Goal: Transaction & Acquisition: Purchase product/service

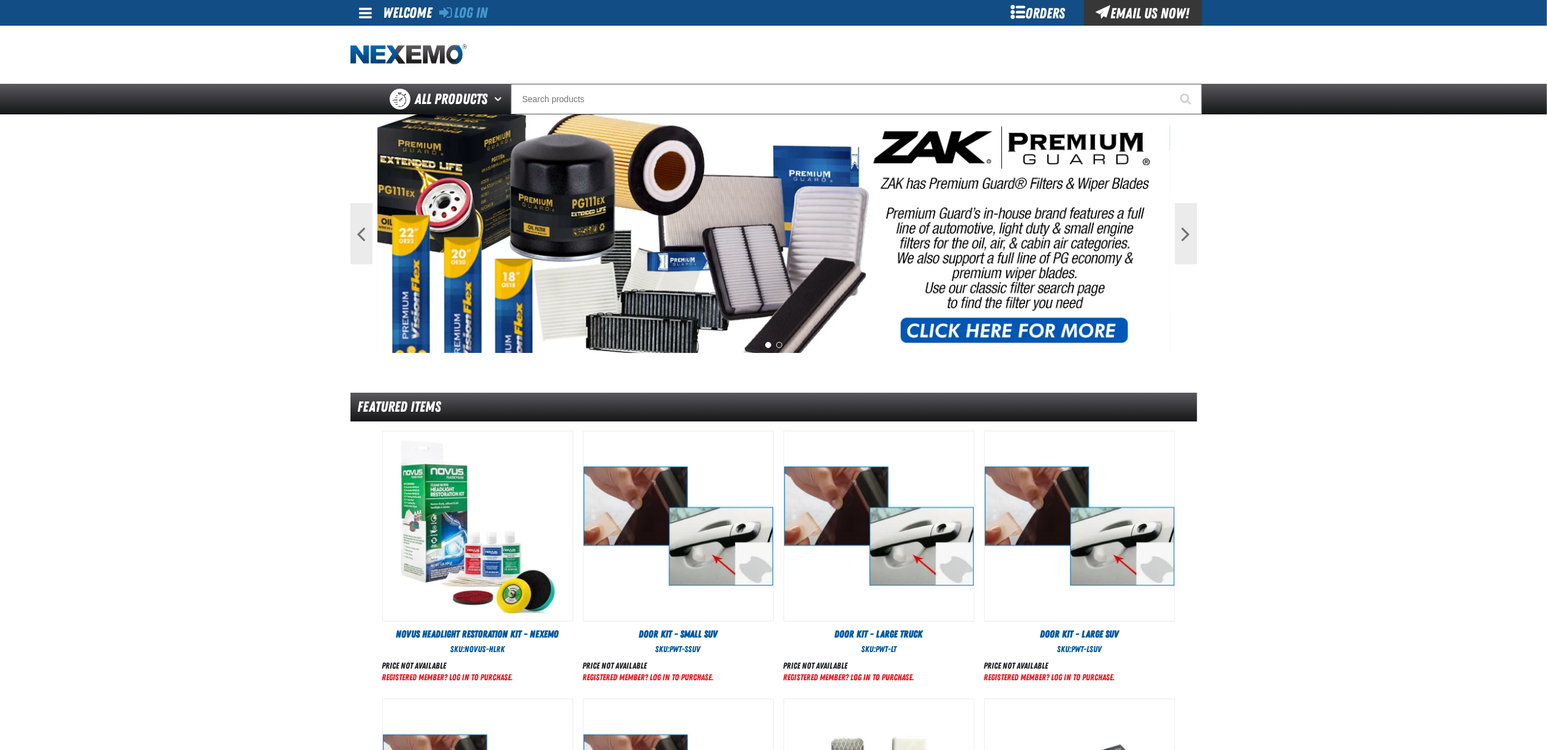
click at [1028, 11] on div "Orders" at bounding box center [1038, 13] width 92 height 26
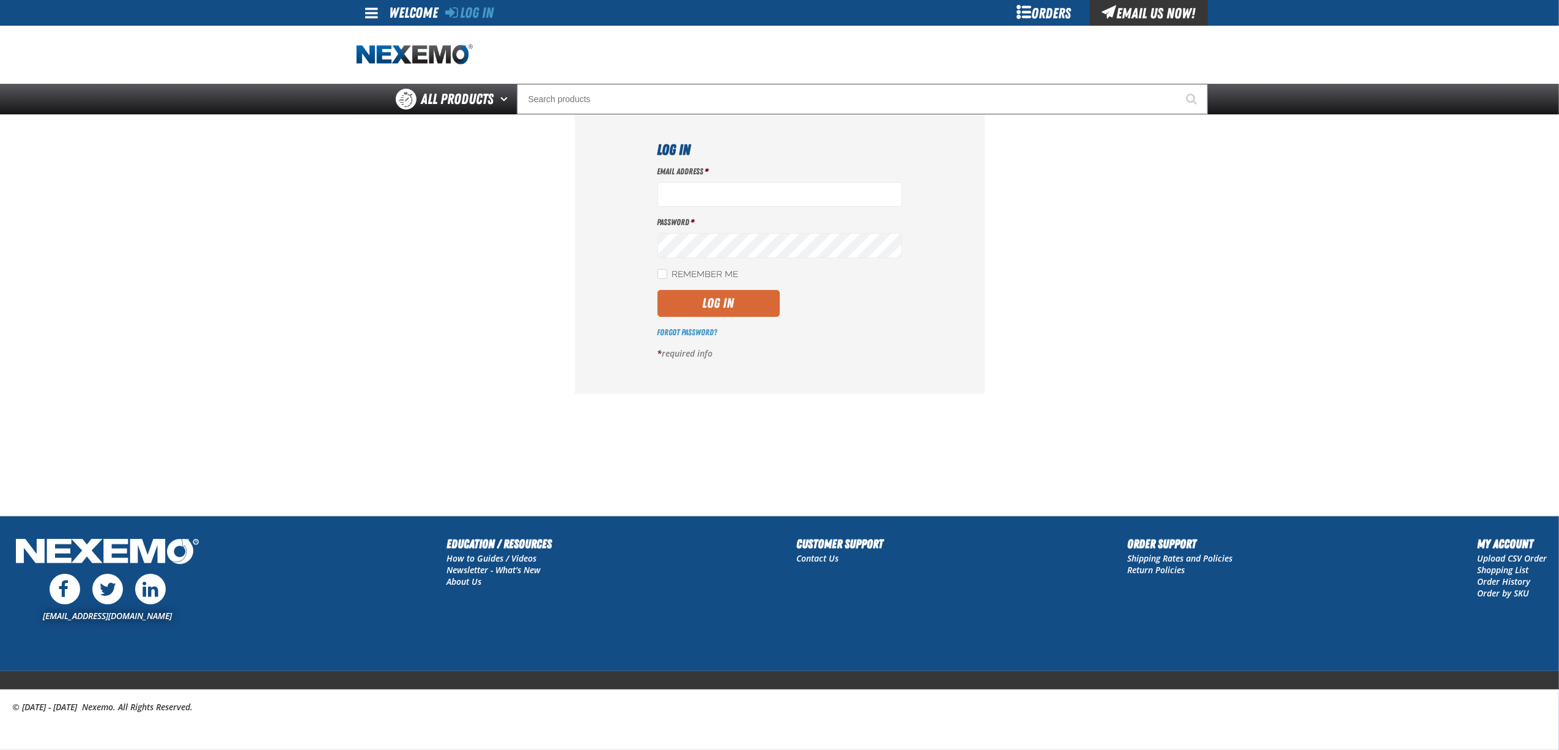
type input "bnavarro01@vtaig.com"
click at [730, 311] on button "Log In" at bounding box center [719, 303] width 122 height 27
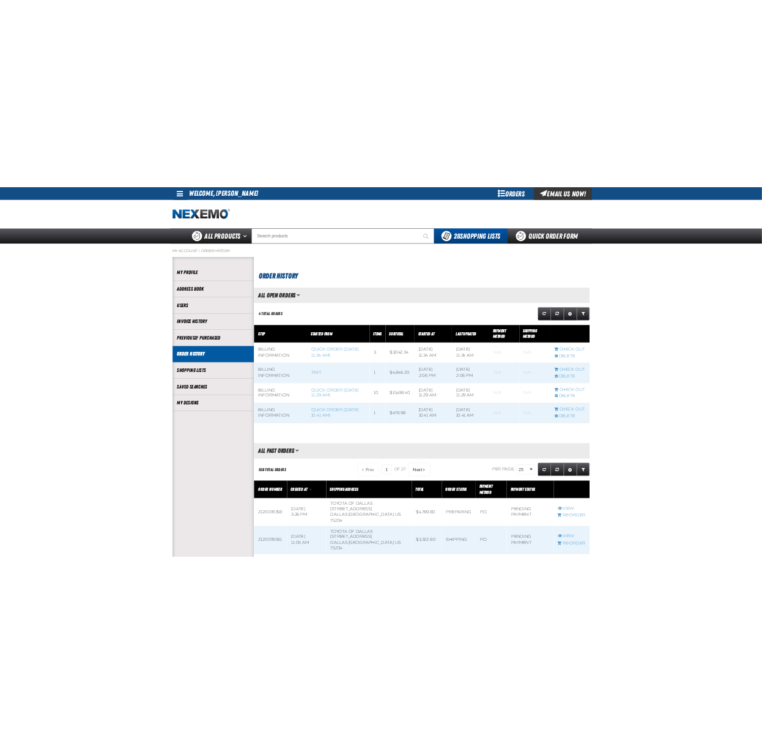
scroll to position [2044, 587]
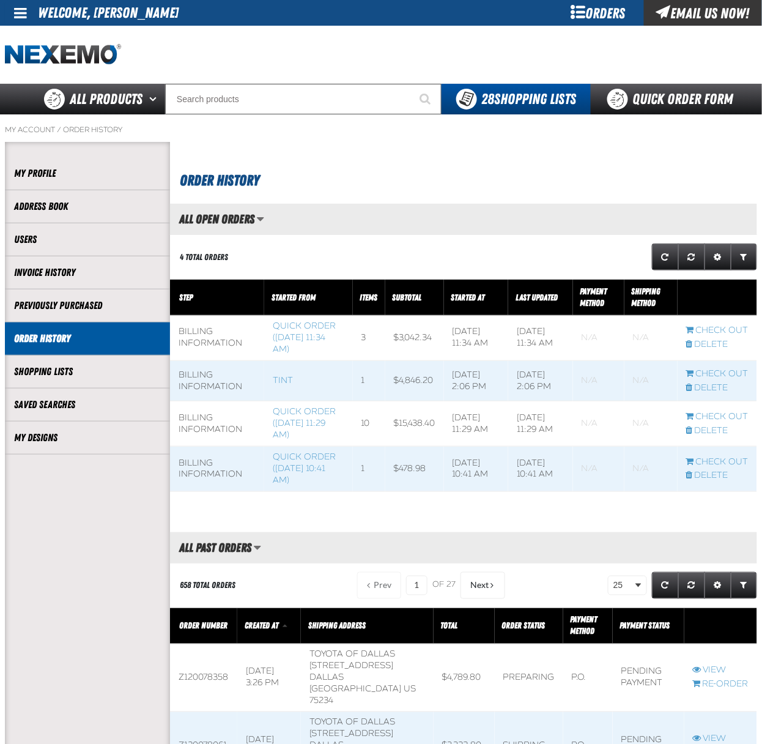
click at [598, 11] on div "Orders" at bounding box center [598, 13] width 92 height 26
click at [666, 95] on link "Quick Order Form" at bounding box center [674, 99] width 166 height 31
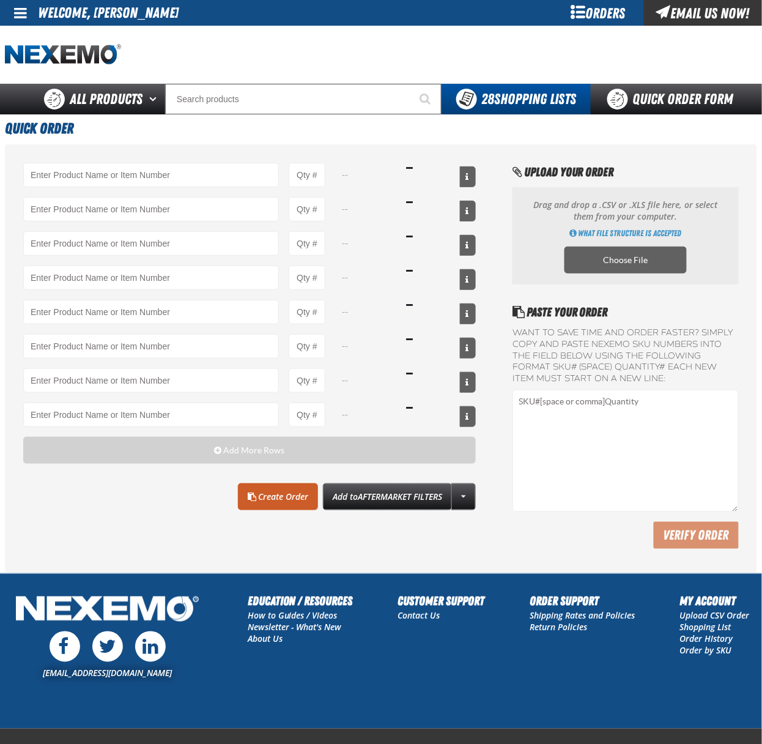
click at [180, 162] on div "-- -- -- -- -- -- -- -- Add More Rows Clear All Create Order" at bounding box center [381, 358] width 752 height 429
click at [179, 164] on input "Product" at bounding box center [151, 175] width 256 height 24
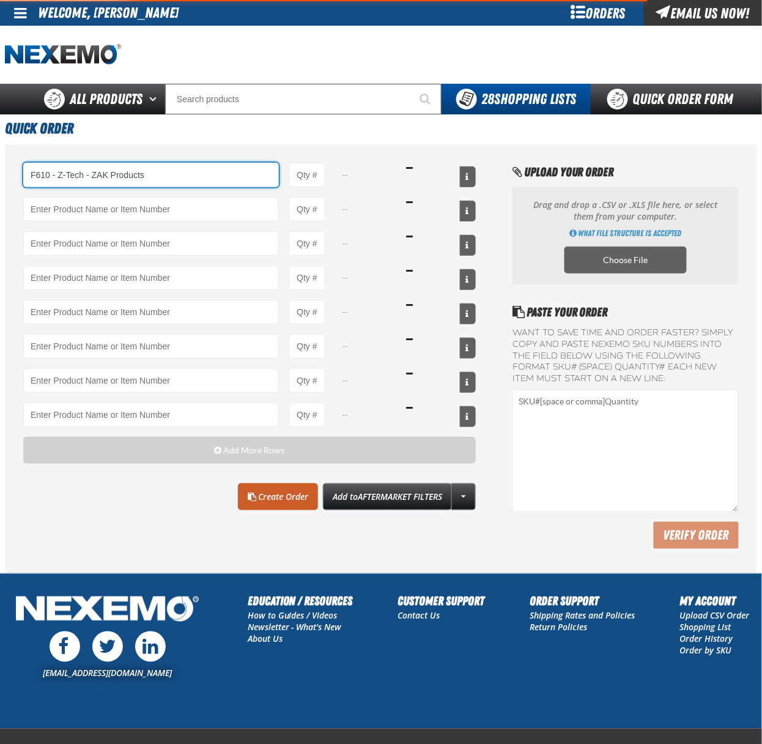
type input "F610 - Z-Tech - ZAK Products"
type input "1"
select select "bottle"
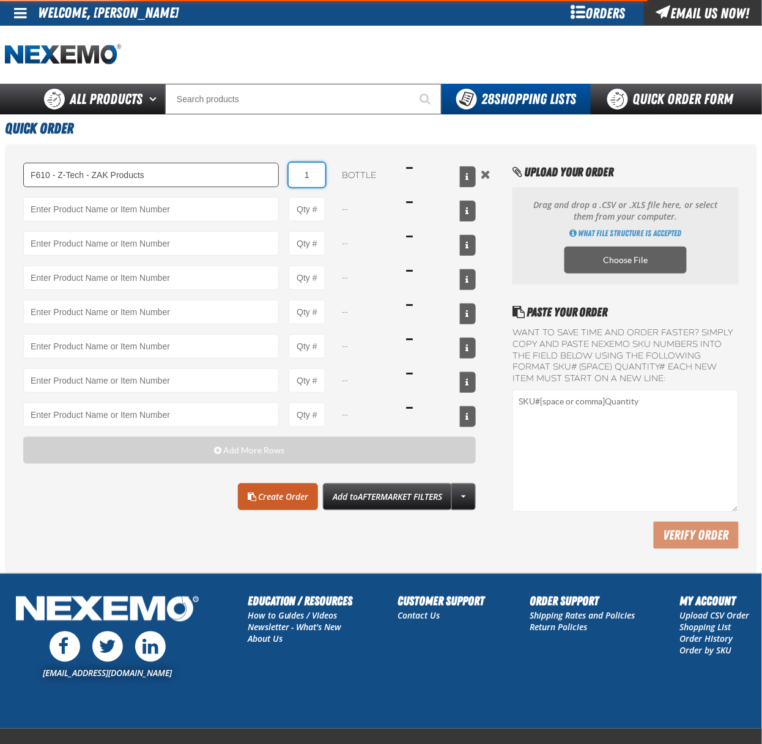
type input "F610 - Z-Tech - ZAK Products"
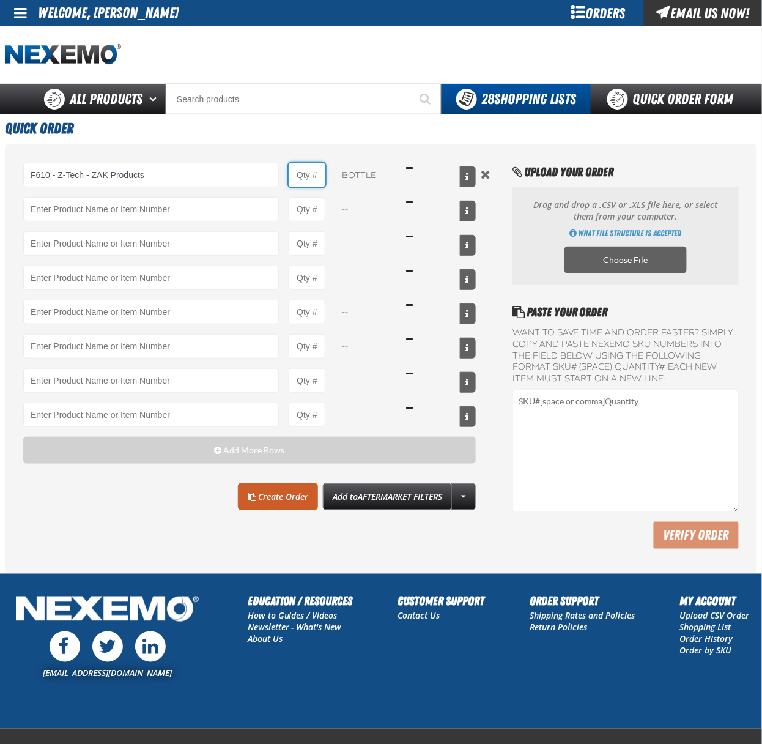
click at [311, 176] on input "Product Quantity" at bounding box center [307, 175] width 37 height 24
click at [306, 169] on input "Product Quantity" at bounding box center [307, 175] width 37 height 24
type input "600"
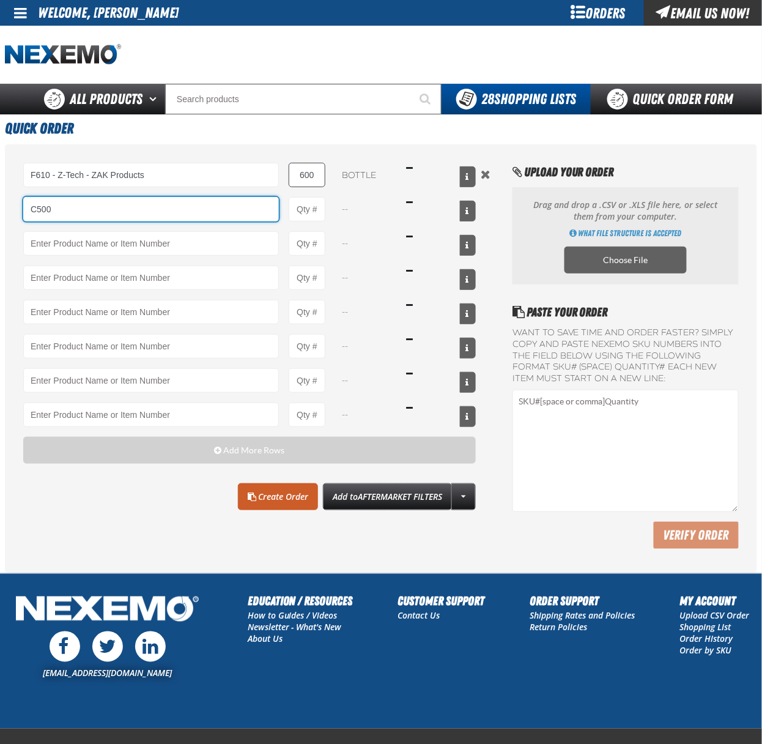
type input "C500"
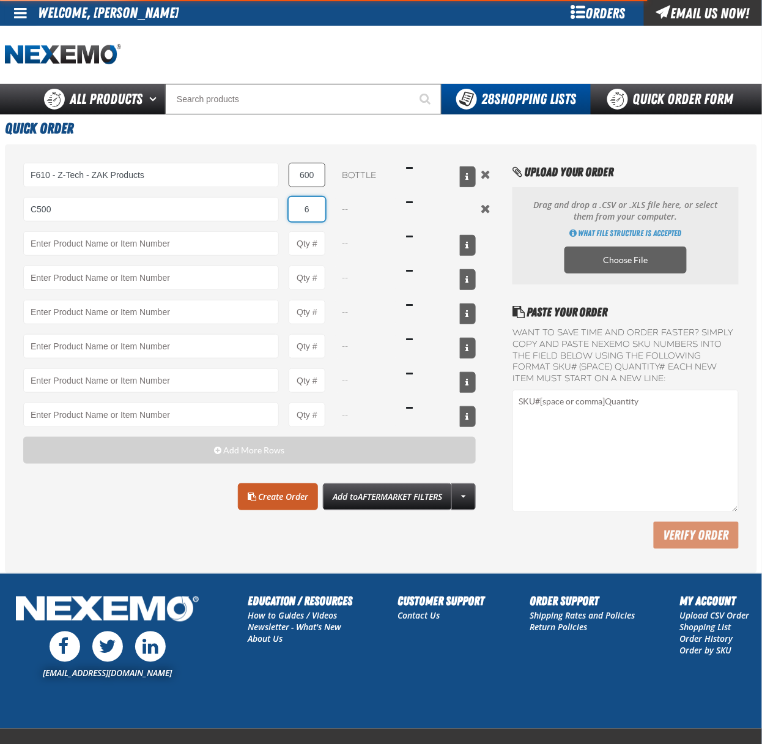
type input "60"
type input "C500 - Synthetic Engine Oil Booster - ZAK Products"
type input "60"
select select "bottle"
type input "600"
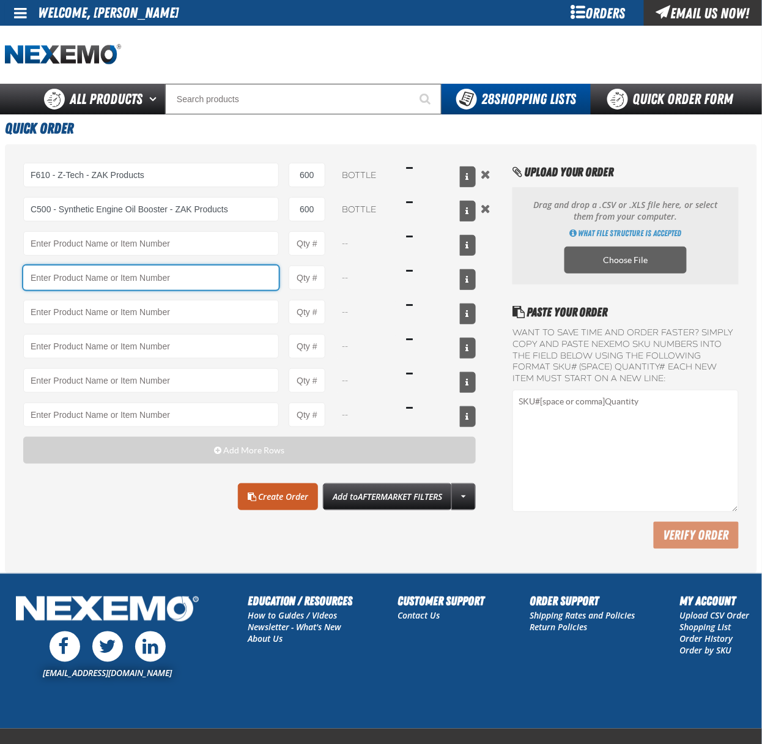
click at [65, 275] on input "Product" at bounding box center [151, 277] width 256 height 24
type input "C"
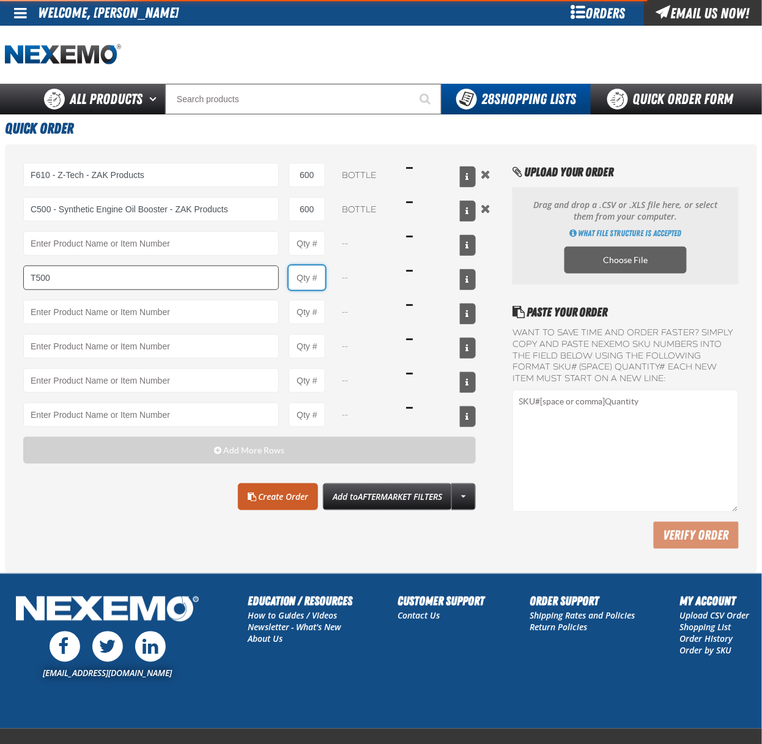
type input "T500 - CVT Booster - ZAK Products"
type input "1"
select select "bottle"
type input "24"
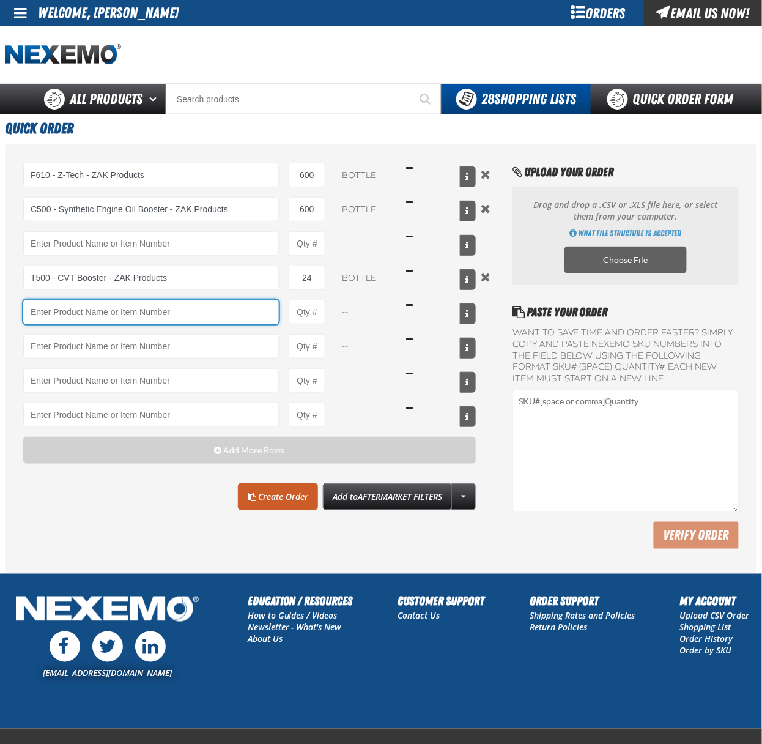
click at [128, 312] on input "Product" at bounding box center [151, 312] width 256 height 24
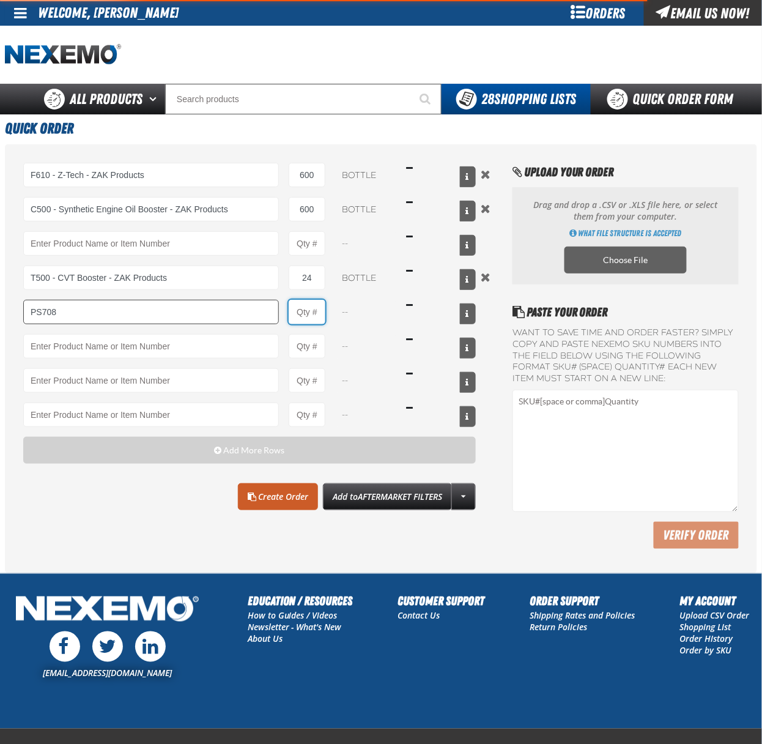
type input "PS708 - Multi-Vehicle Power Steering Fluid with Conditioner - ZAK Products"
type input "1"
select select "bottle"
type input "40"
type input "BK200 - DOT 4 Brake Fluid Exchange Formula - 32 Ounce - ZAK Products"
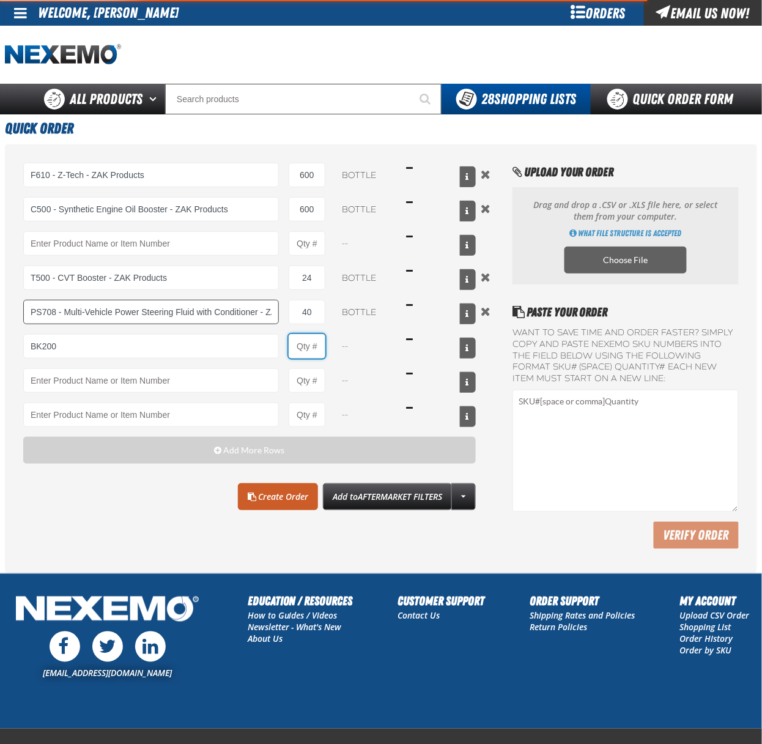
type input "1"
select select "bottle"
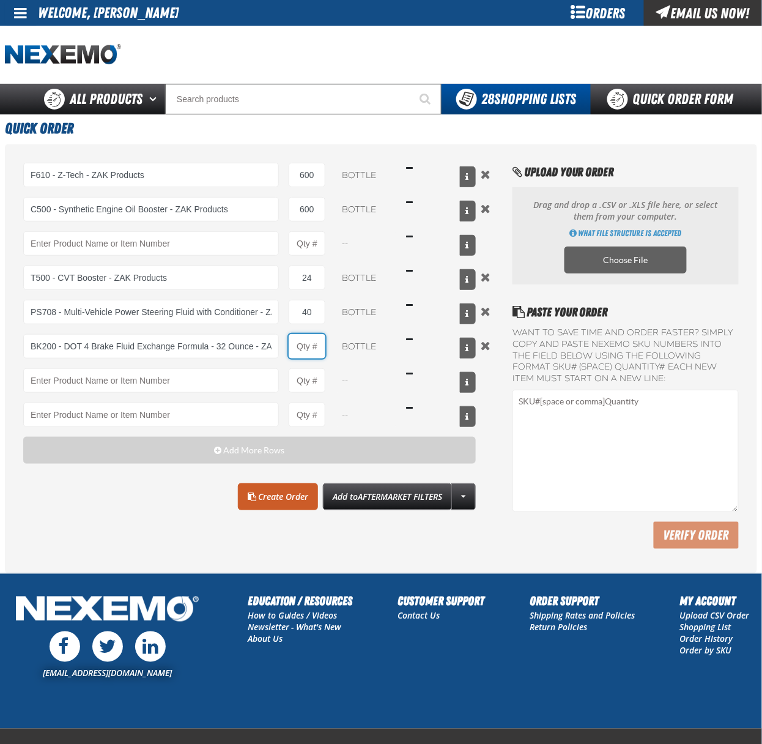
click at [318, 350] on input "Product Quantity" at bounding box center [307, 346] width 37 height 24
type input "240"
click at [233, 373] on input "Product" at bounding box center [151, 380] width 256 height 24
click at [206, 390] on input "Product" at bounding box center [151, 380] width 256 height 24
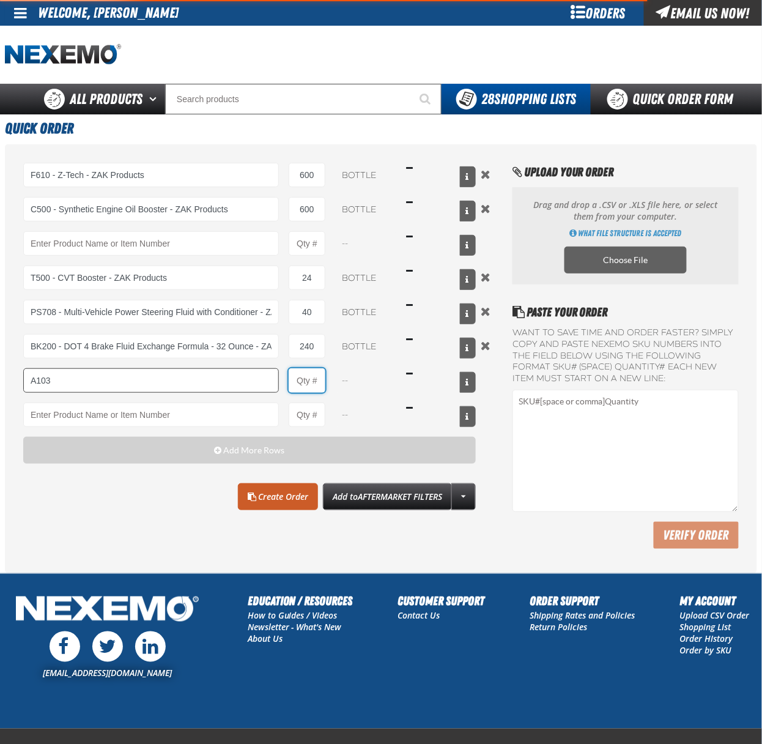
type input "A103 - Throttle Body and Intake Cleaner - ZAK Products"
type input "1"
select select "can"
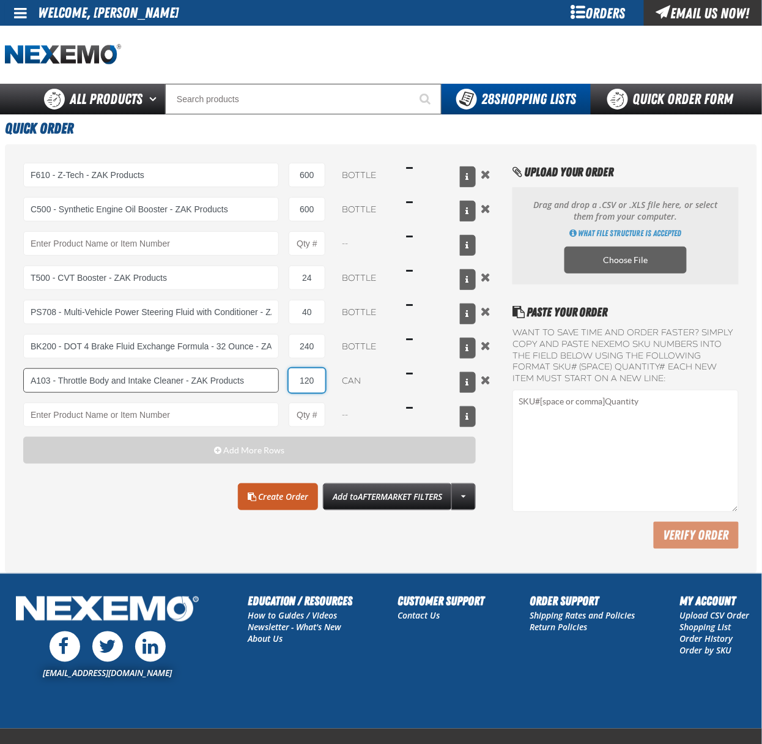
type input "120"
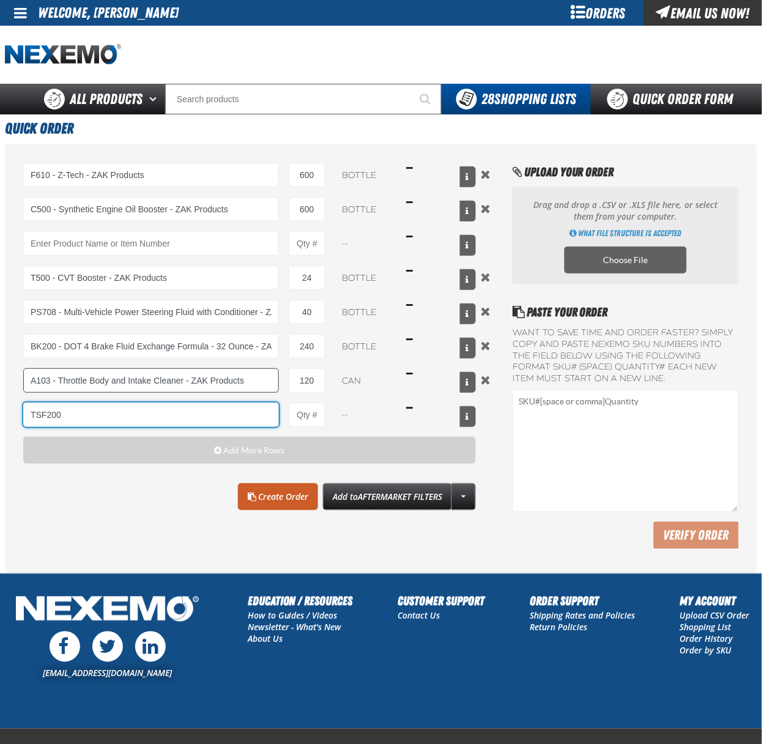
type input "TSF200"
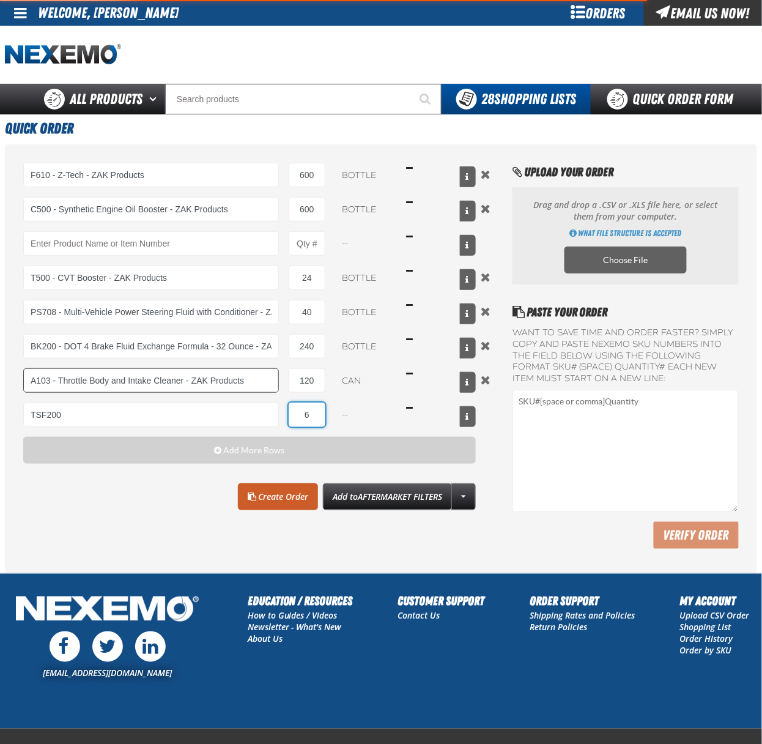
type input "60"
type input "TSF200 - 2-Step GDI Intake Cleaning Service"
select select "kit"
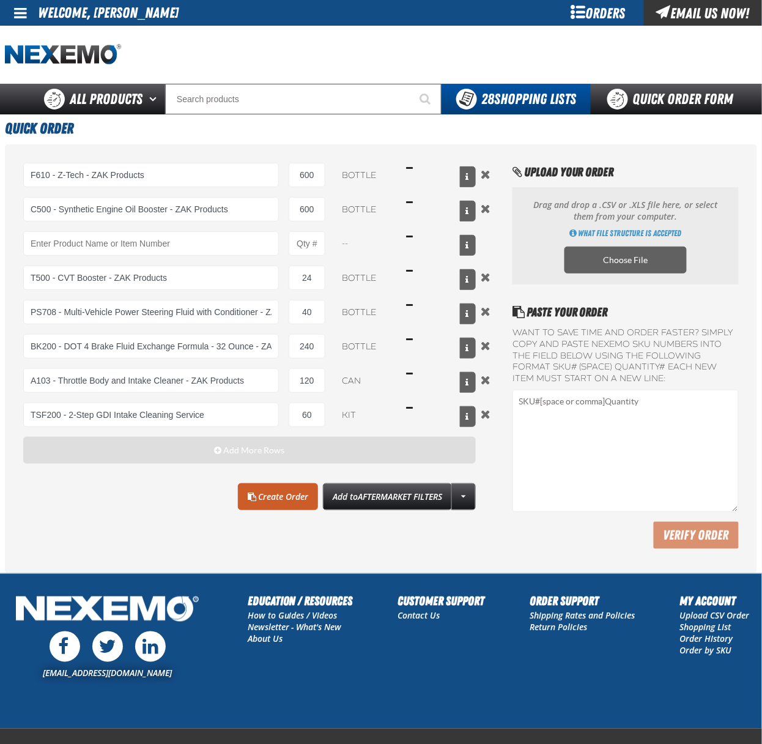
click at [250, 453] on span "Add More Rows" at bounding box center [254, 450] width 61 height 10
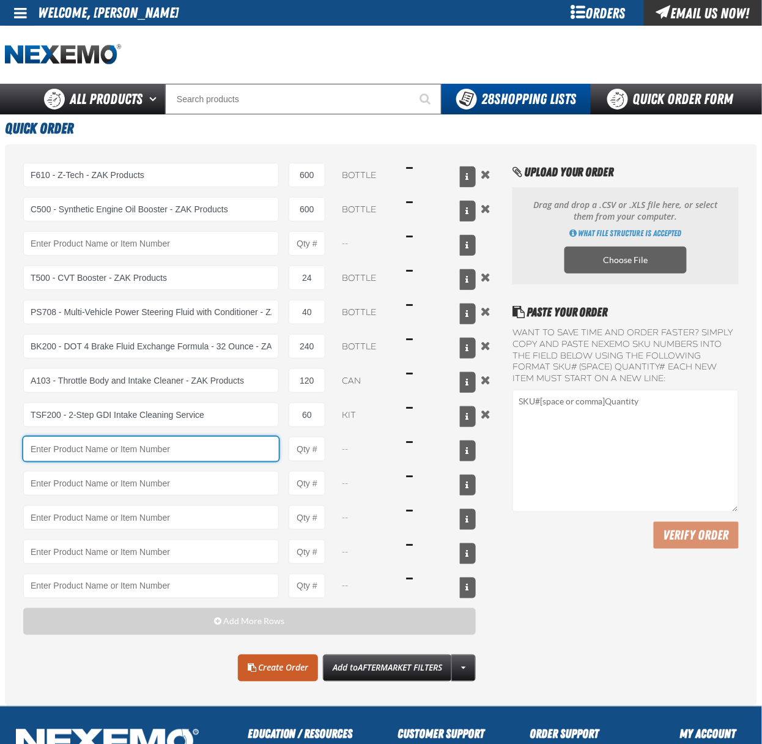
click at [181, 456] on input "Product" at bounding box center [151, 449] width 256 height 24
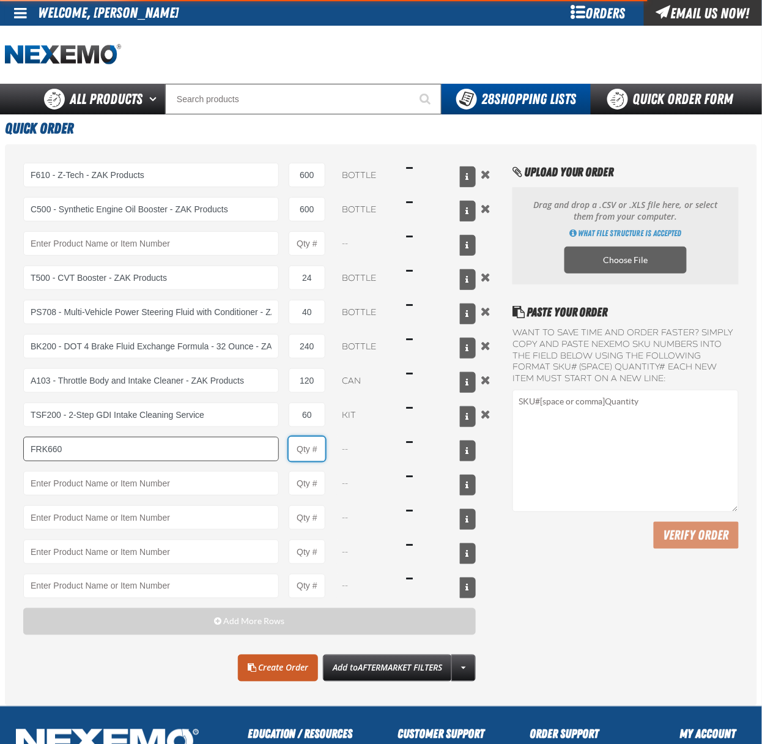
type input "FRK660 - Fuel Rail Induction Kit - ZAK Products"
type input "1"
select select "kit"
type input "60"
type input "DS100 - Differential Supplement - ZAK Products"
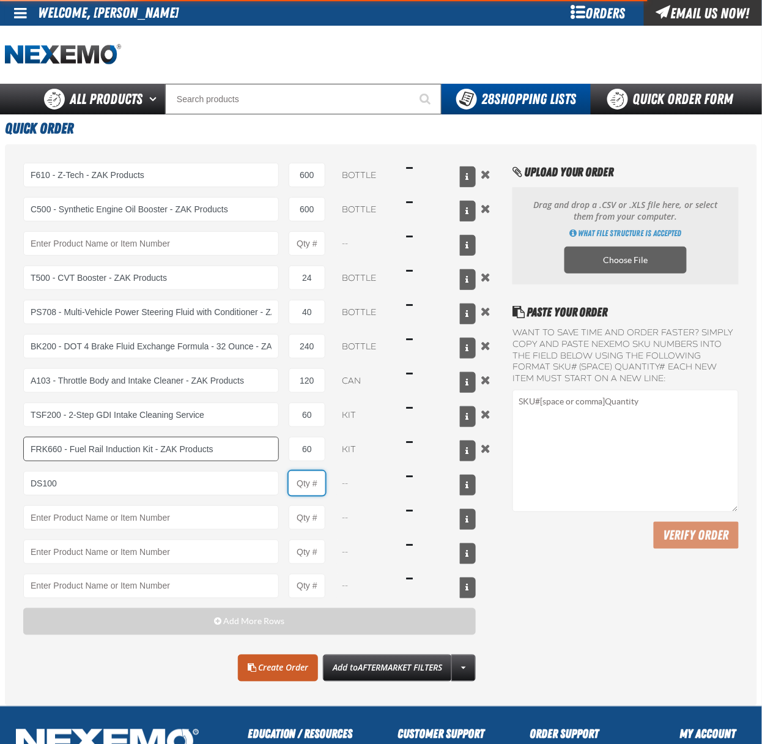
type input "1"
select select "bottle"
type input "24"
type input "B303 - Battery Service Kit - Cleaner &amp; Protector - ZAK Products"
type input "1"
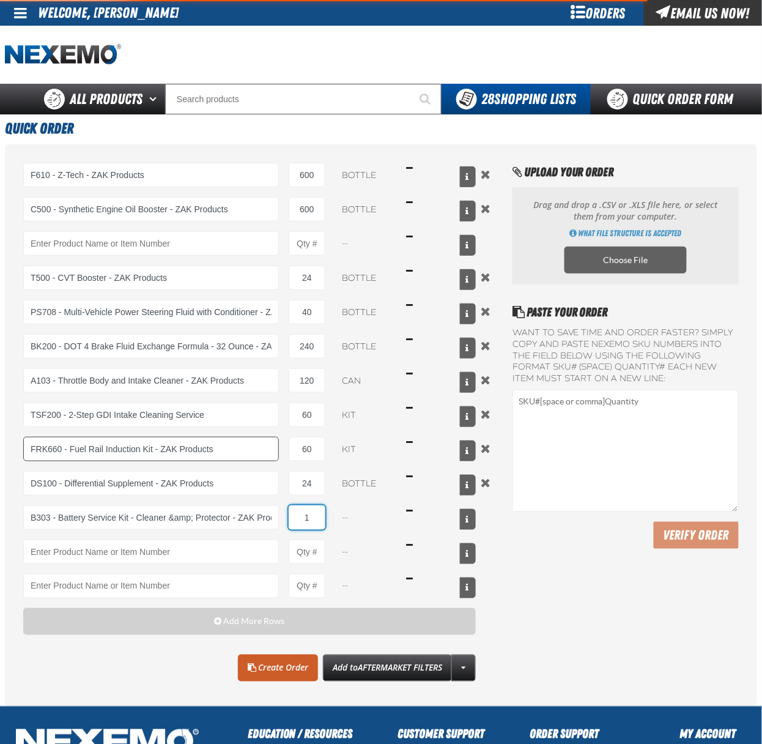
select select "kit"
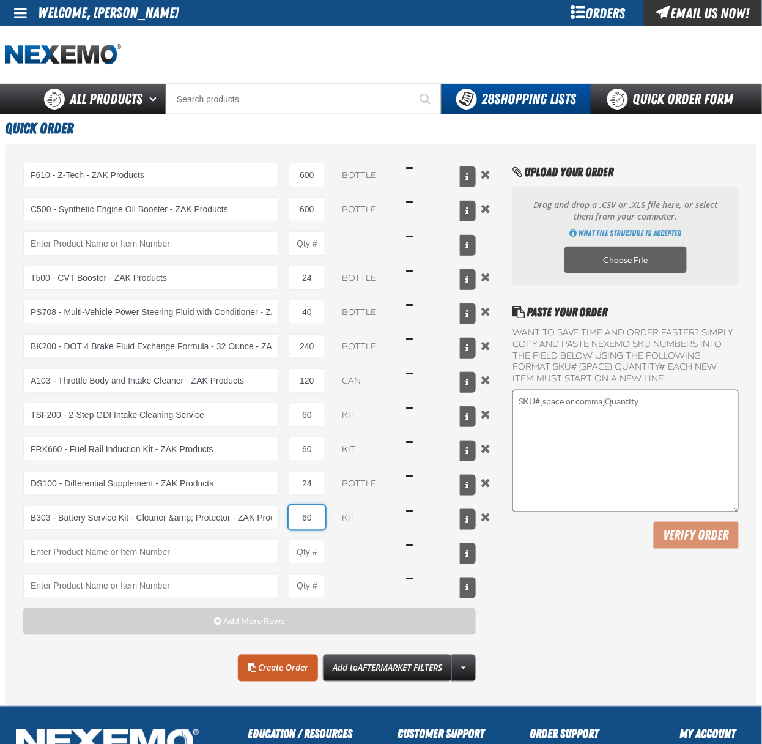
type input "60"
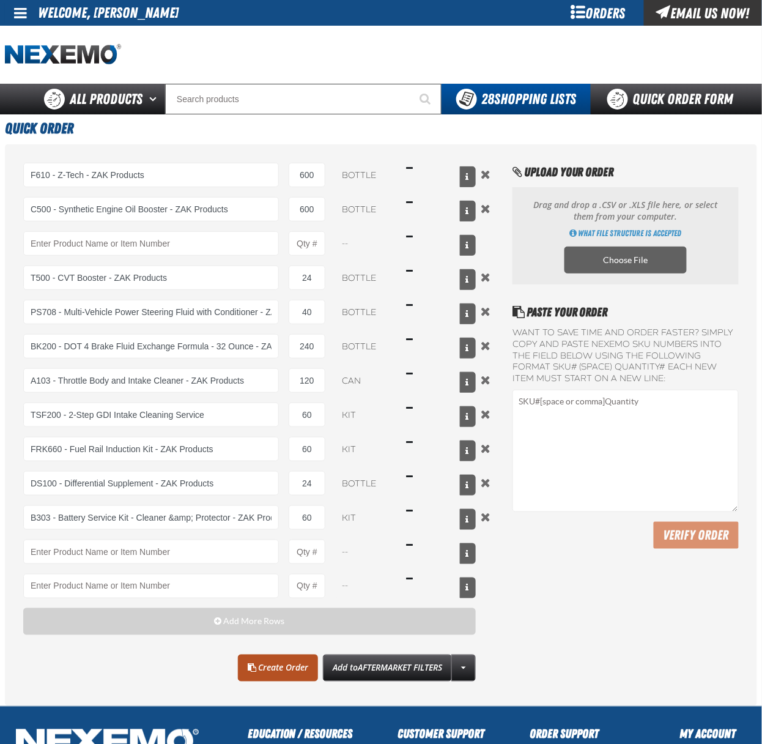
click at [270, 679] on link "Create Order" at bounding box center [278, 668] width 80 height 27
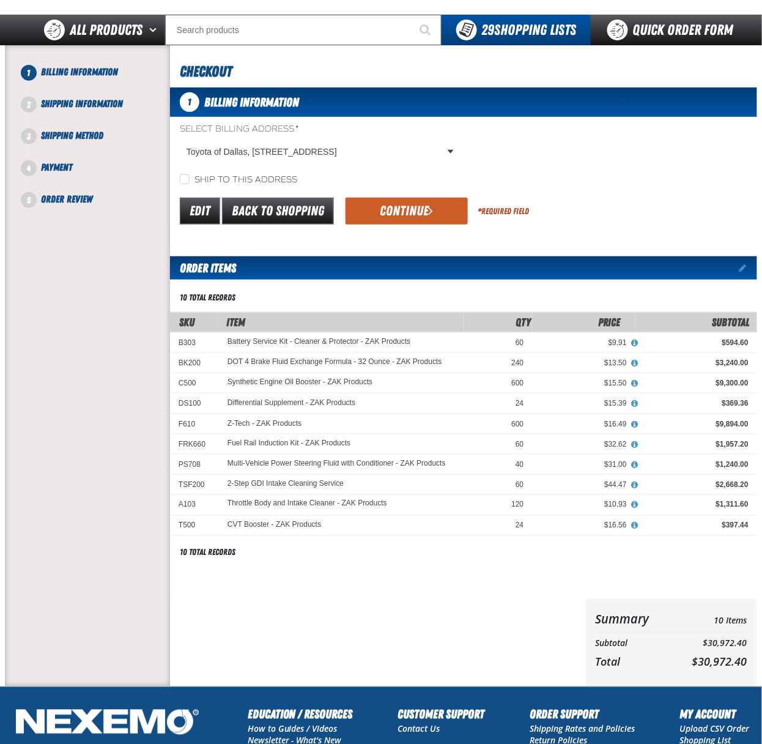
scroll to position [54, 0]
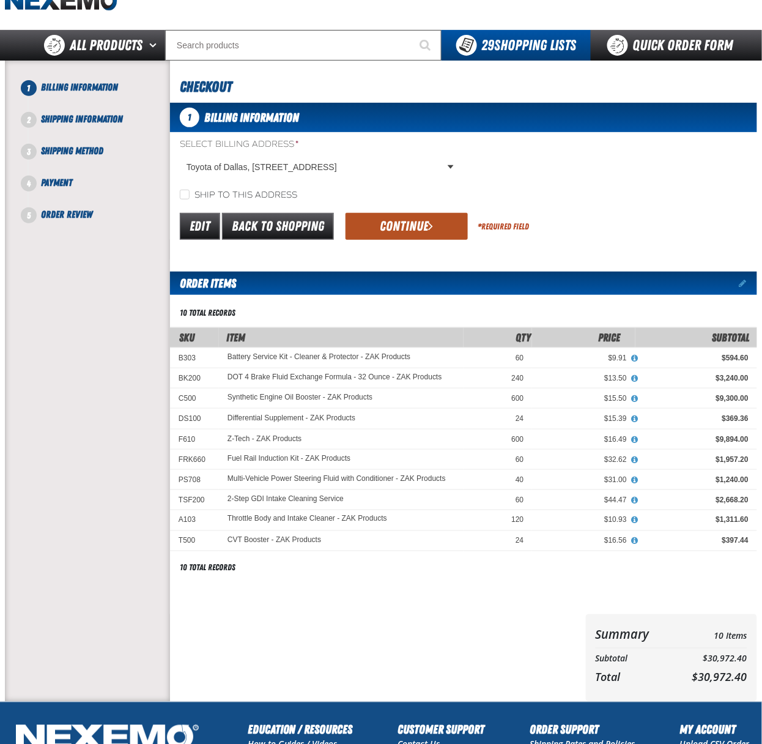
click at [419, 234] on button "Continue" at bounding box center [407, 226] width 122 height 27
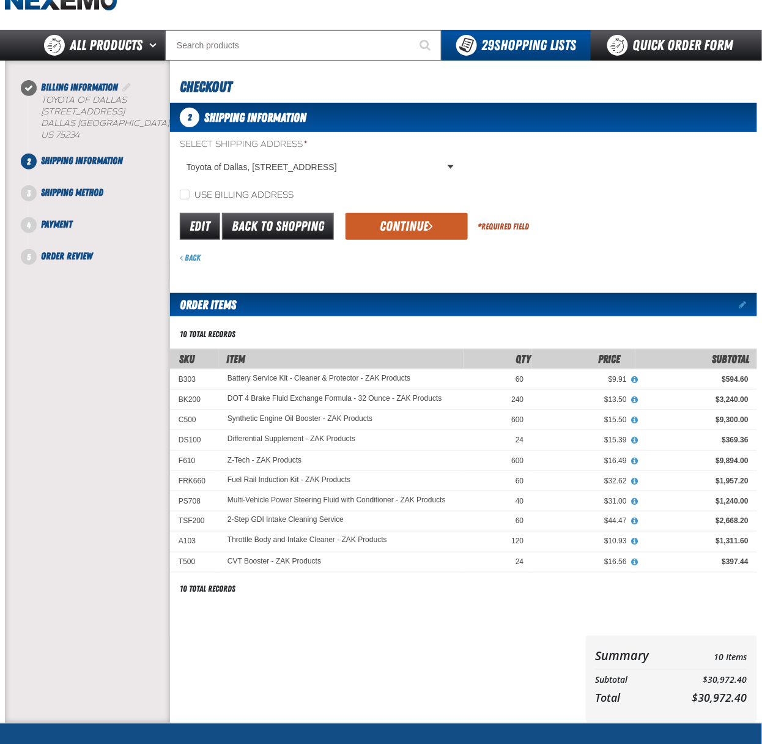
click at [426, 234] on button "Continue" at bounding box center [407, 226] width 122 height 27
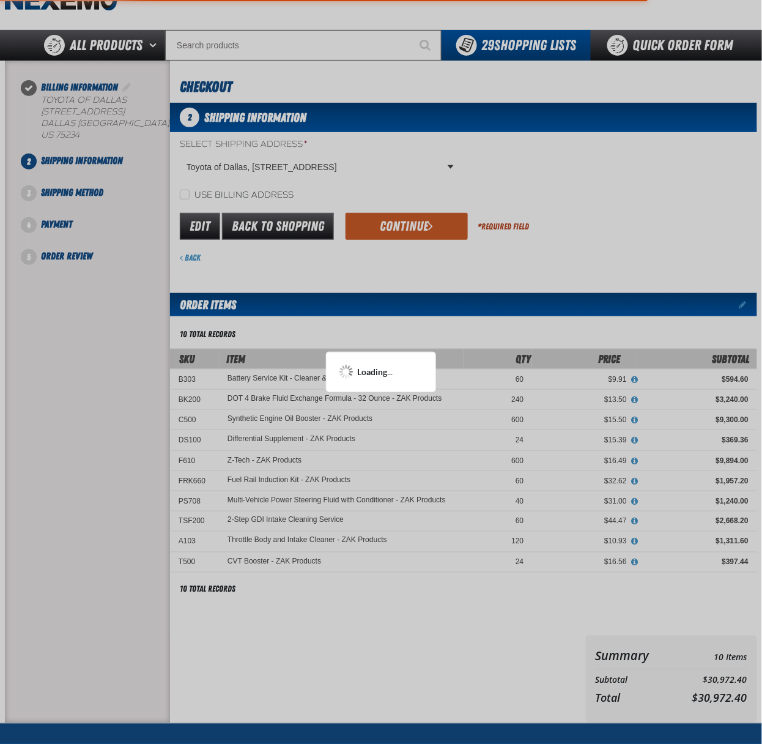
scroll to position [0, 0]
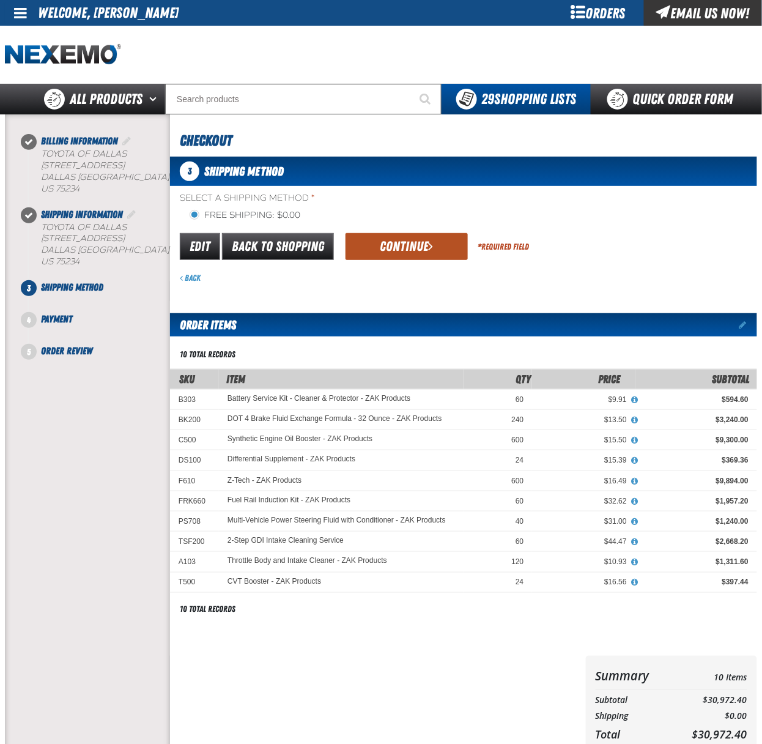
click at [416, 252] on button "Continue" at bounding box center [407, 246] width 122 height 27
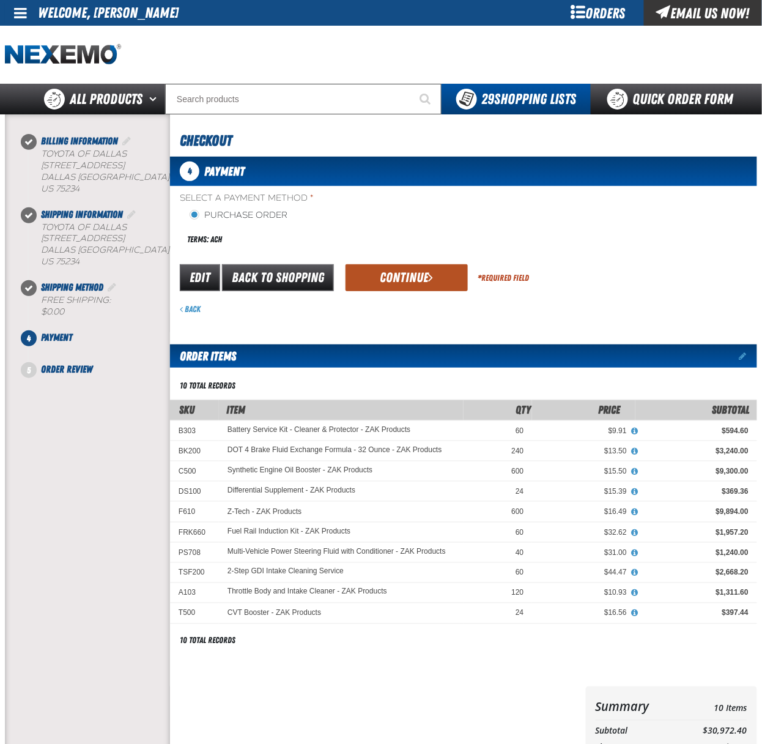
click at [409, 283] on button "Continue" at bounding box center [407, 277] width 122 height 27
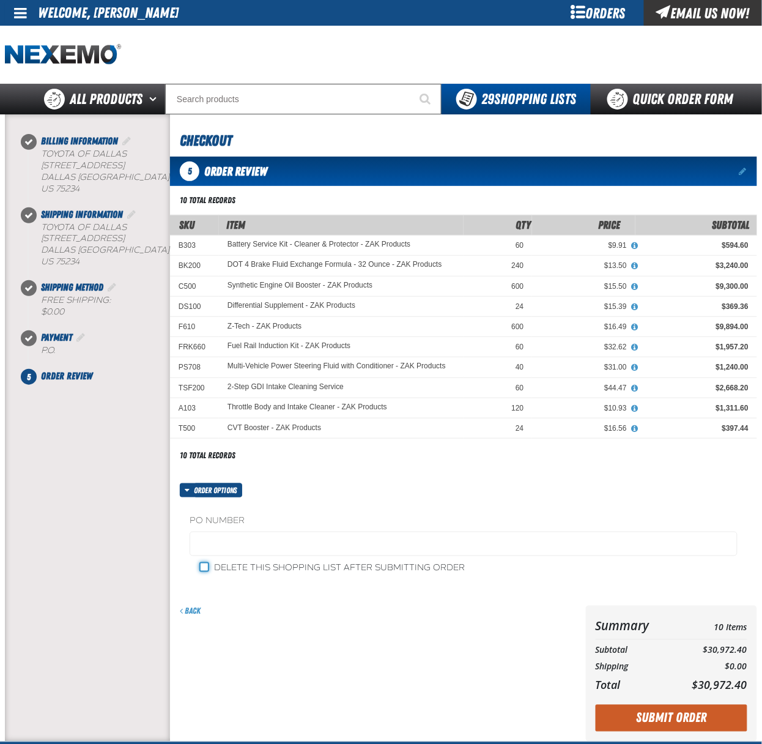
click at [207, 570] on input "Delete this shopping list after submitting order" at bounding box center [204, 567] width 10 height 10
checkbox input "true"
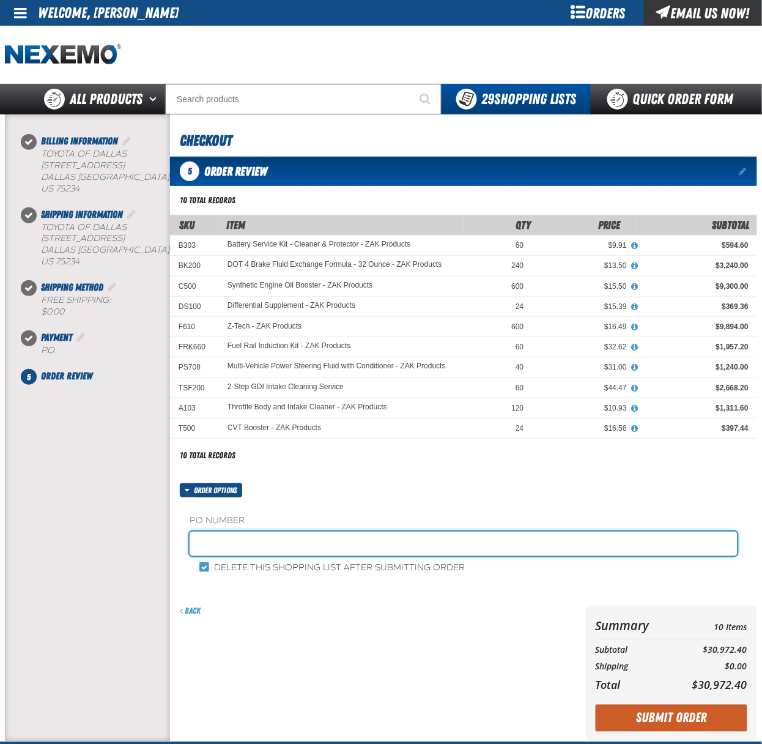
click at [239, 552] on input "text" at bounding box center [464, 544] width 548 height 24
type input "Z081925"
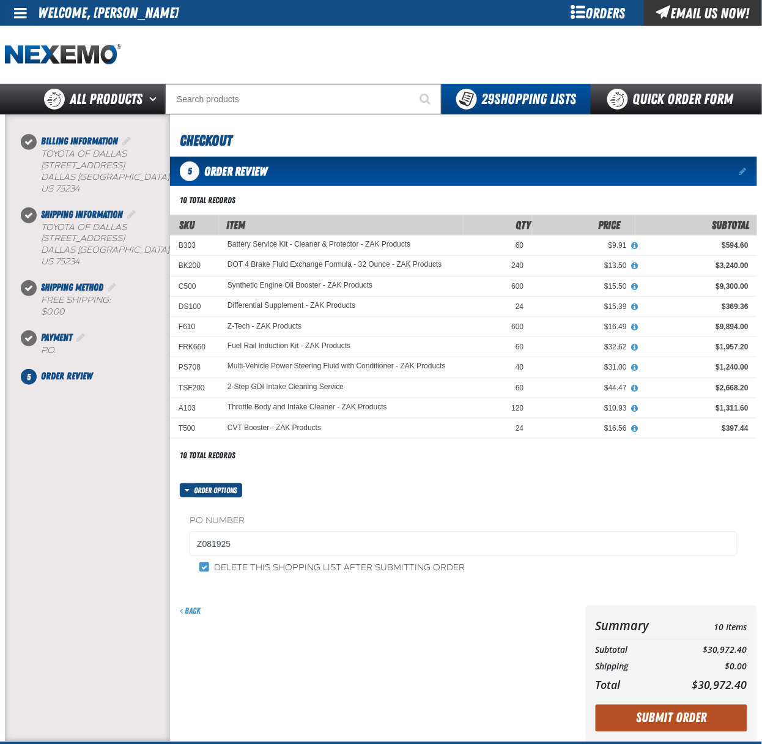
click at [674, 712] on button "Submit Order" at bounding box center [672, 718] width 152 height 27
